Goal: Book appointment/travel/reservation

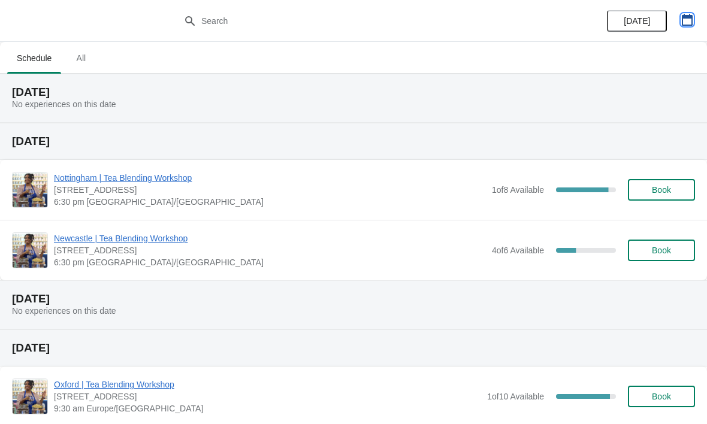
click at [684, 20] on icon "button" at bounding box center [687, 20] width 12 height 12
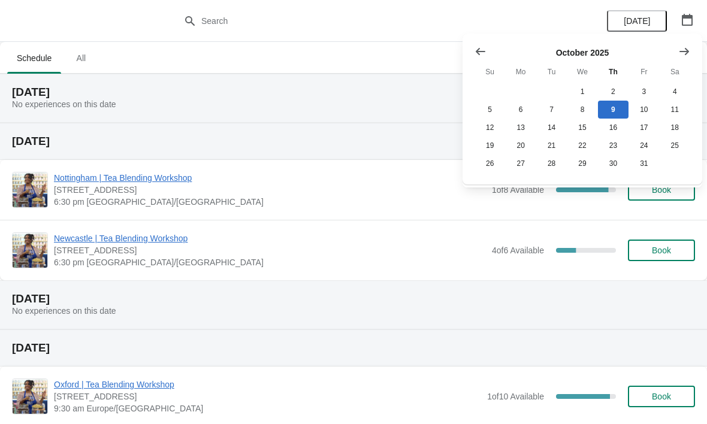
click at [688, 58] on button "Show next month, November 2025" at bounding box center [684, 52] width 22 height 22
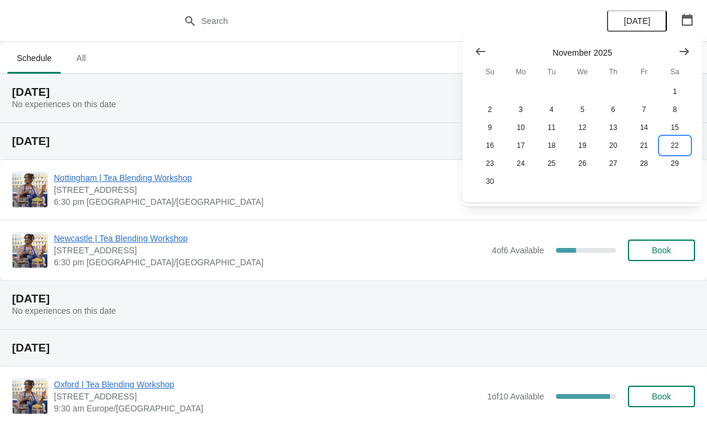
click at [679, 143] on button "22" at bounding box center [675, 146] width 31 height 18
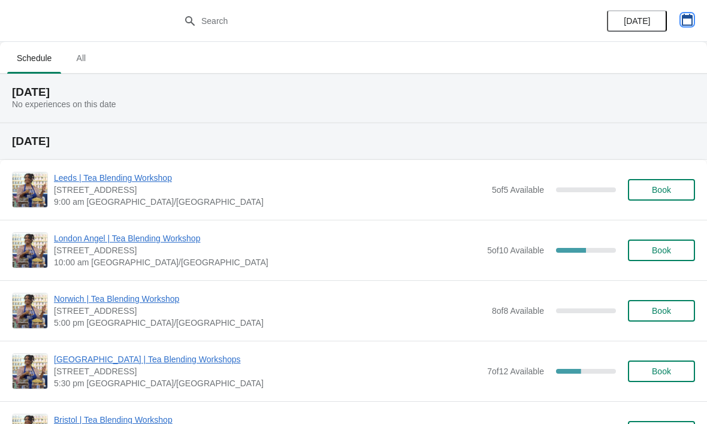
click at [690, 10] on button "button" at bounding box center [687, 20] width 22 height 22
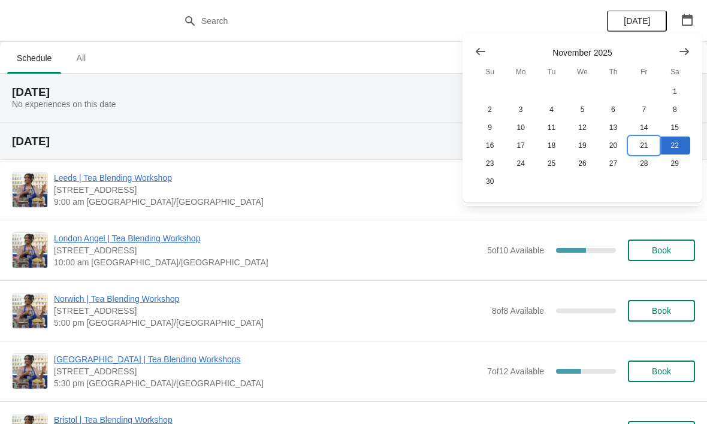
click at [641, 146] on button "21" at bounding box center [644, 146] width 31 height 18
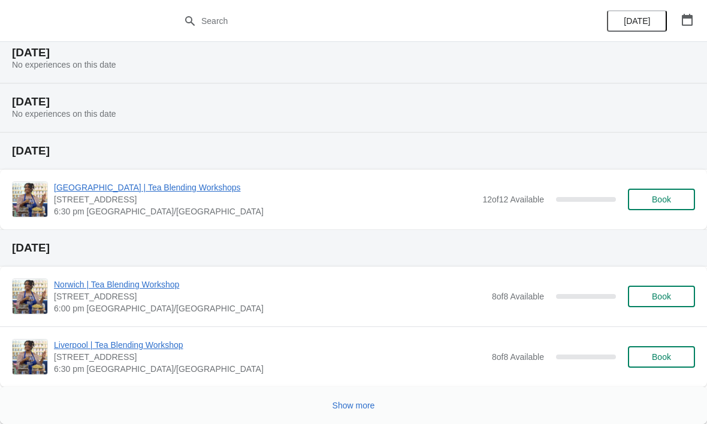
scroll to position [1361, 0]
click at [348, 401] on span "Show more" at bounding box center [354, 406] width 43 height 10
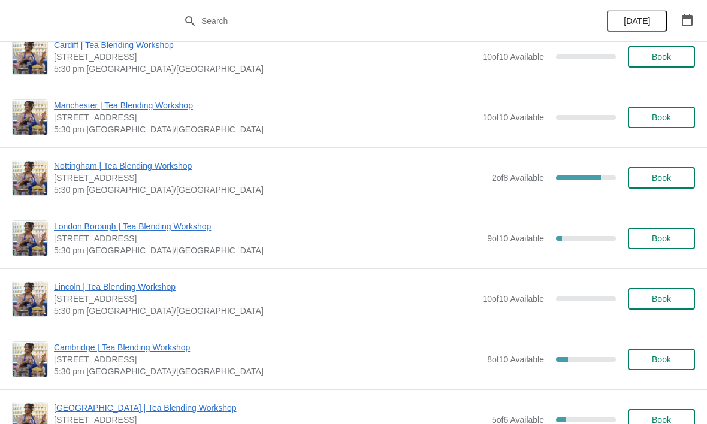
scroll to position [1980, 0]
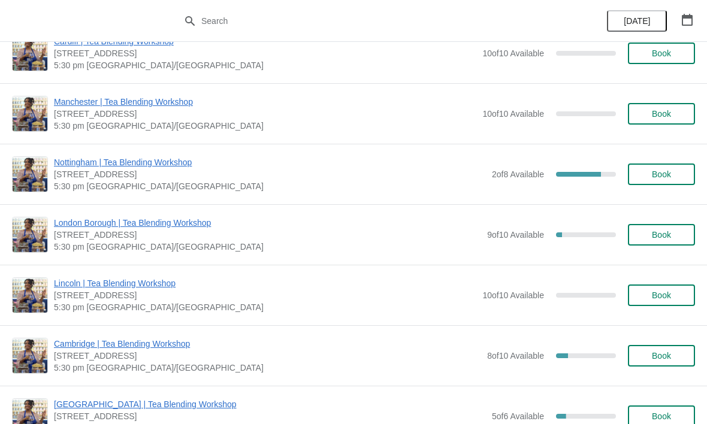
click at [663, 109] on span "Book" at bounding box center [661, 114] width 19 height 10
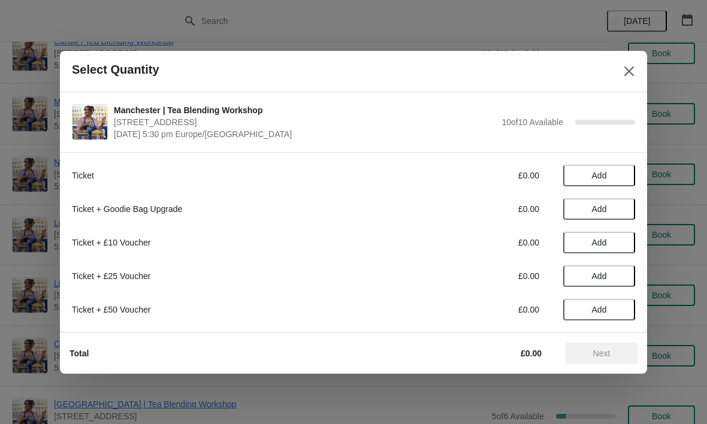
click at [618, 173] on span "Add" at bounding box center [599, 176] width 50 height 10
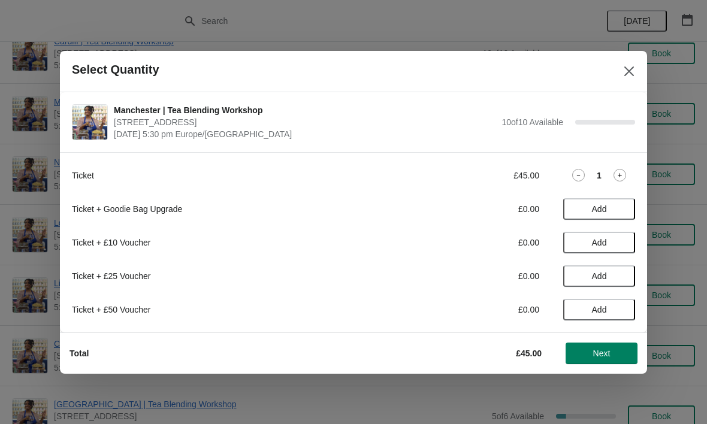
click at [617, 346] on button "Next" at bounding box center [602, 354] width 72 height 22
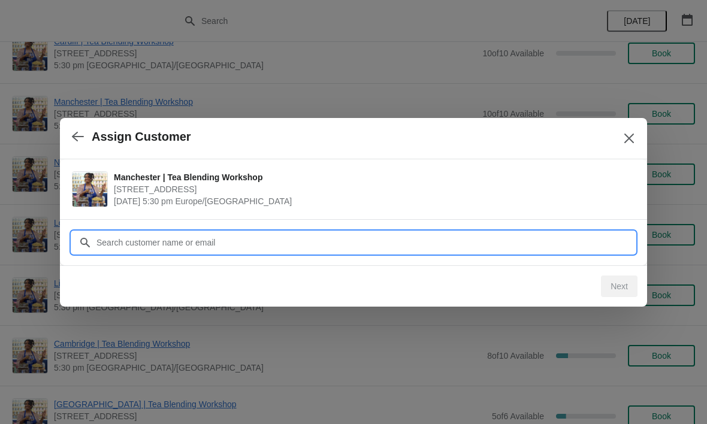
click at [336, 241] on input "Customer" at bounding box center [365, 243] width 539 height 22
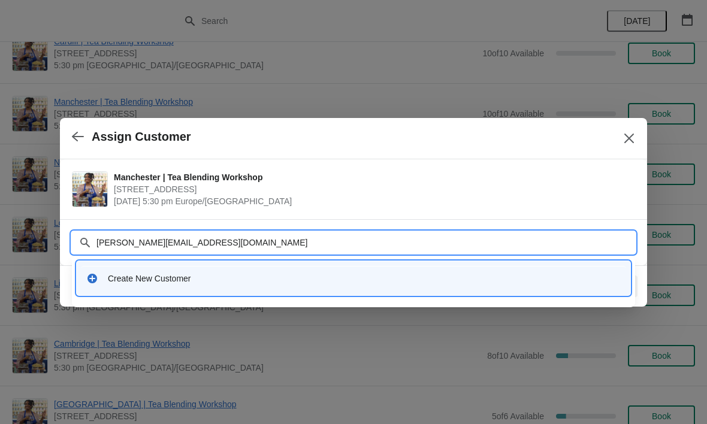
type input "[PERSON_NAME][EMAIL_ADDRESS][DOMAIN_NAME]"
click at [363, 275] on div "Create New Customer" at bounding box center [364, 279] width 513 height 12
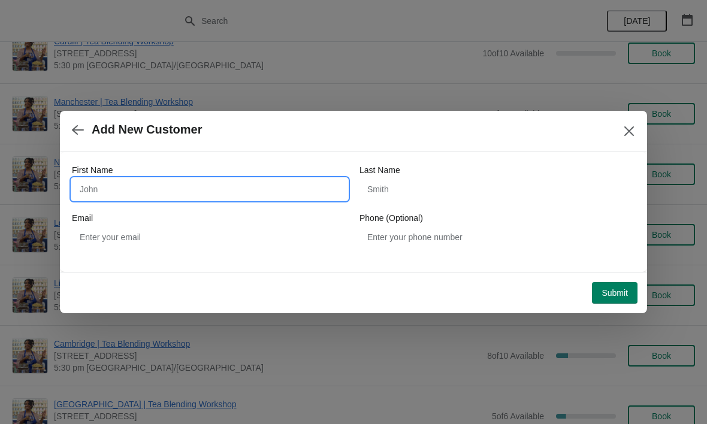
click at [255, 197] on input "First Name" at bounding box center [210, 190] width 276 height 22
type input "[PERSON_NAME]"
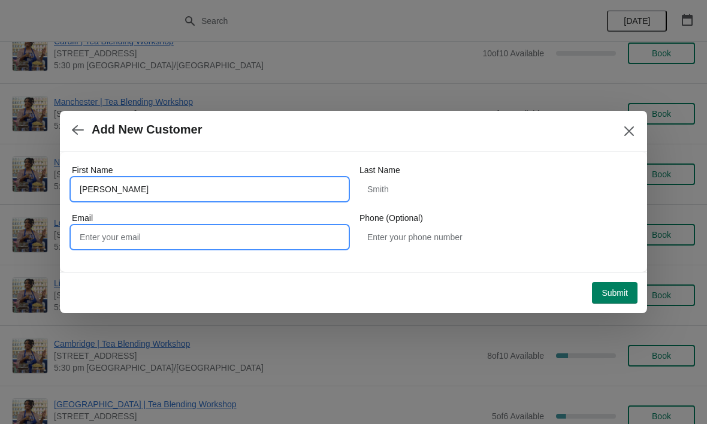
click at [292, 241] on input "Email" at bounding box center [210, 237] width 276 height 22
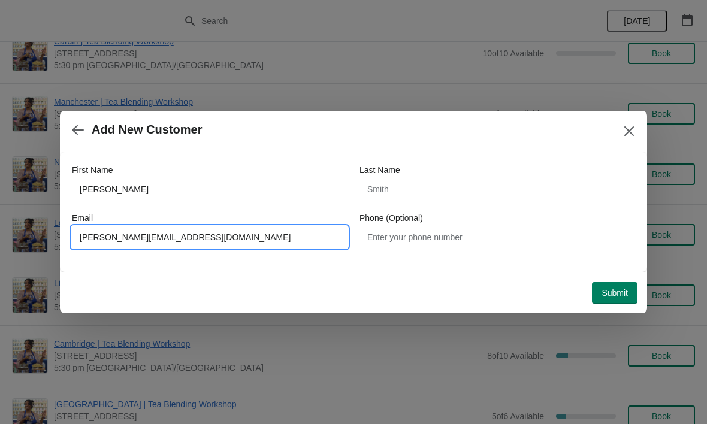
type input "[PERSON_NAME][EMAIL_ADDRESS][DOMAIN_NAME]"
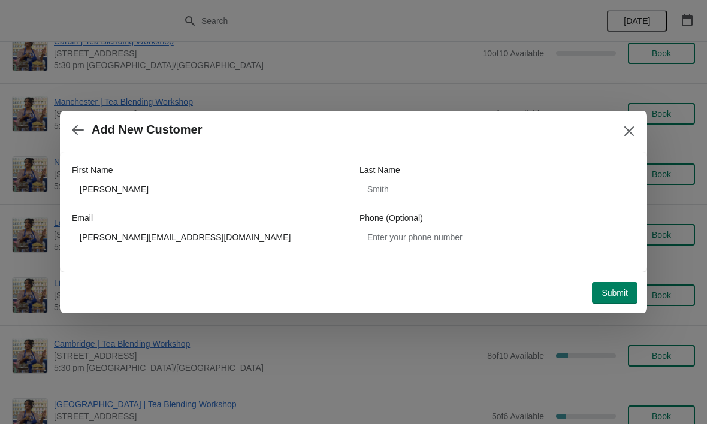
click at [618, 288] on span "Submit" at bounding box center [615, 293] width 26 height 10
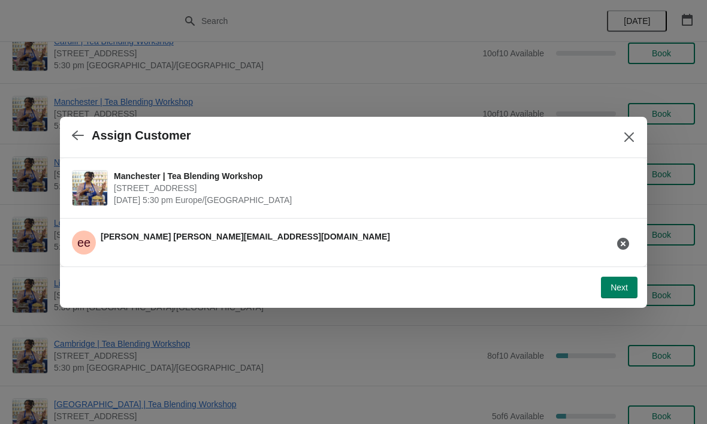
click at [612, 289] on span "Next" at bounding box center [619, 288] width 17 height 10
select select "No"
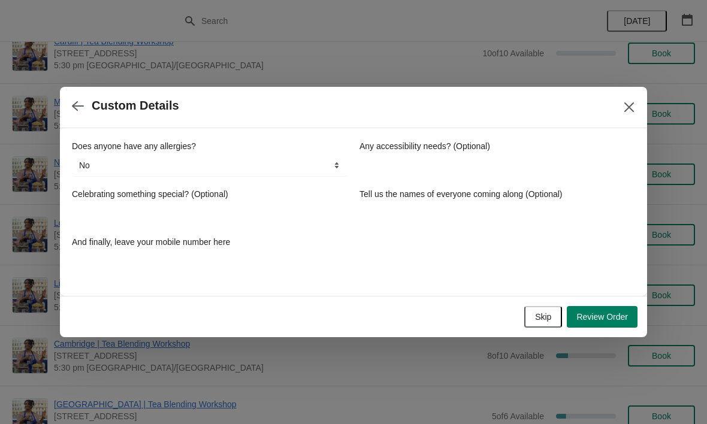
click at [549, 320] on span "Skip" at bounding box center [543, 317] width 16 height 10
